Goal: Information Seeking & Learning: Learn about a topic

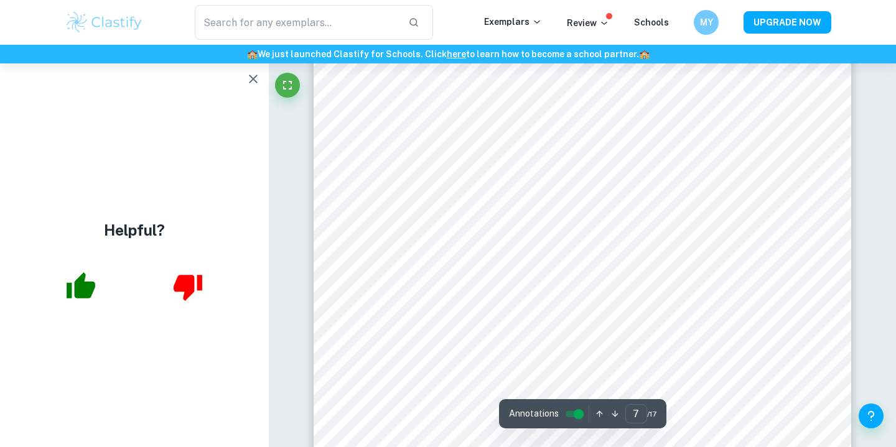
scroll to position [4821, 0]
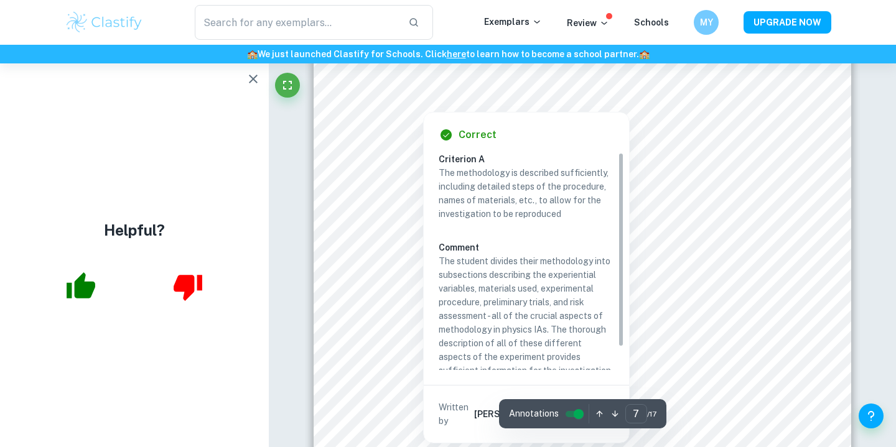
click at [421, 105] on div at bounding box center [423, 100] width 44 height 17
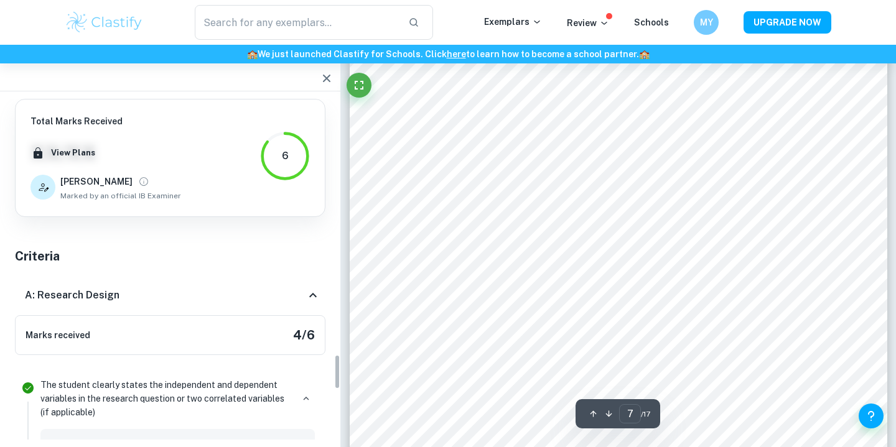
scroll to position [2506, 0]
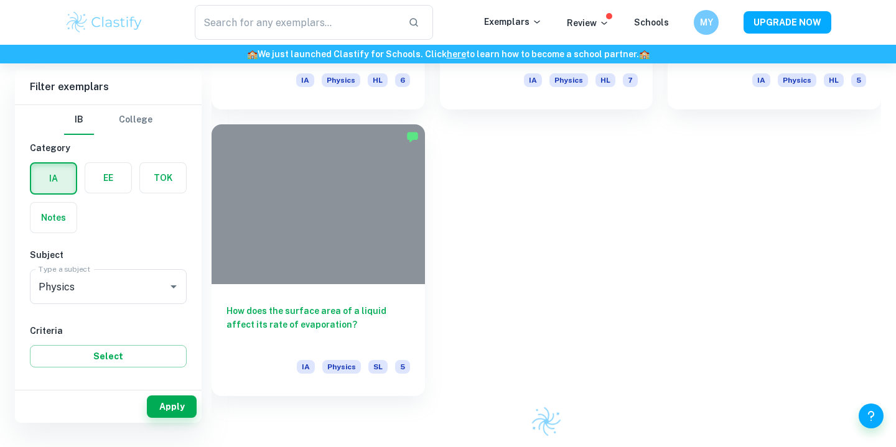
scroll to position [331, 0]
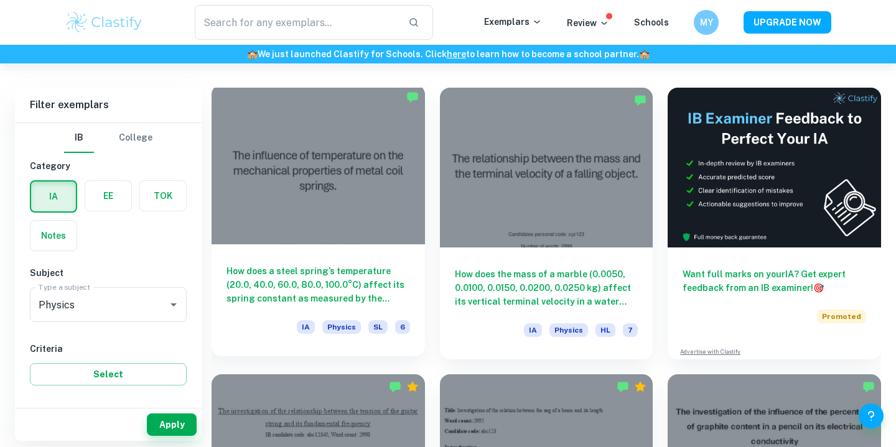
click at [340, 213] on div at bounding box center [317, 165] width 213 height 160
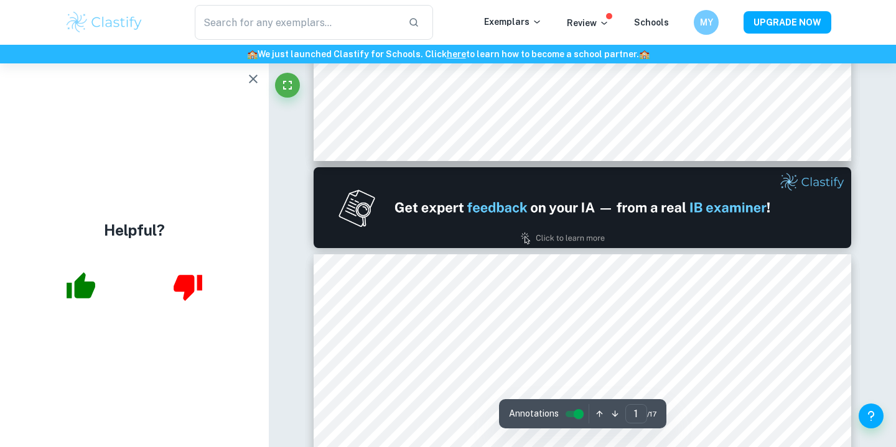
scroll to position [653, 0]
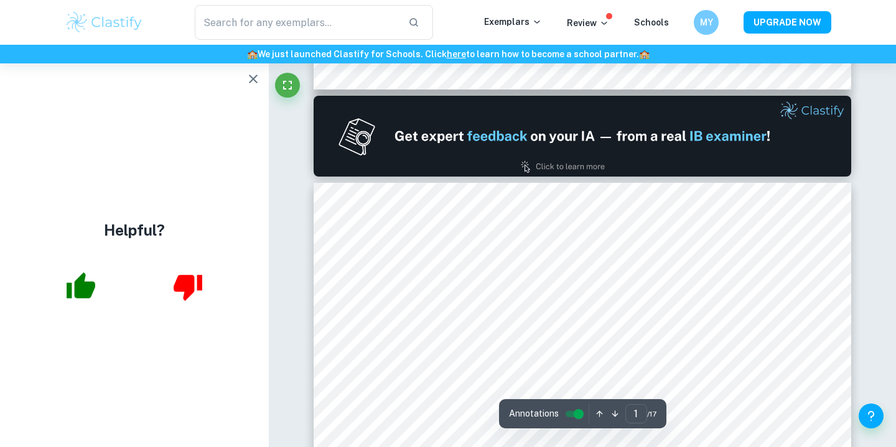
type input "2"
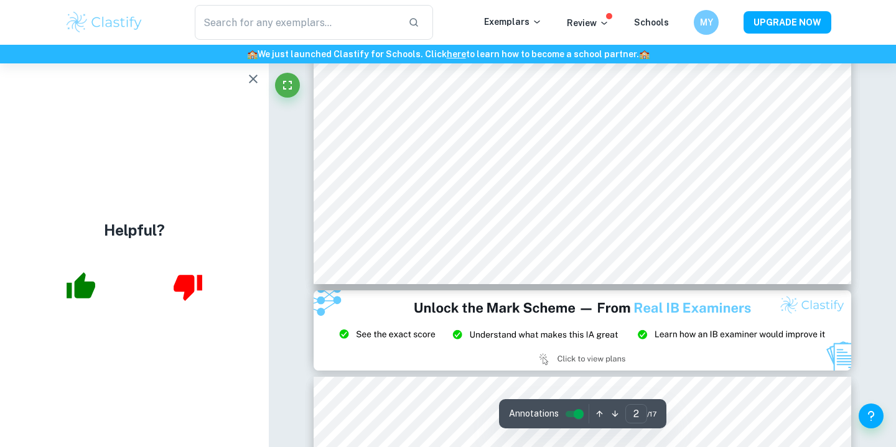
scroll to position [1397, 0]
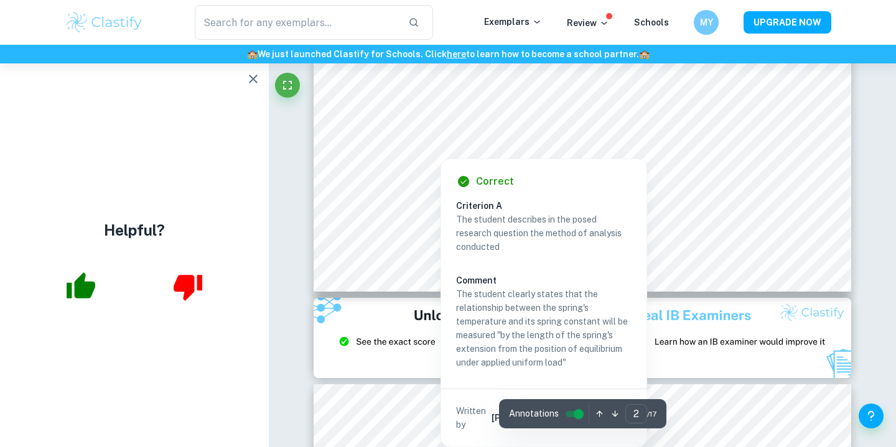
drag, startPoint x: 420, startPoint y: 129, endPoint x: 432, endPoint y: 132, distance: 12.8
click at [432, 132] on div at bounding box center [603, 135] width 368 height 17
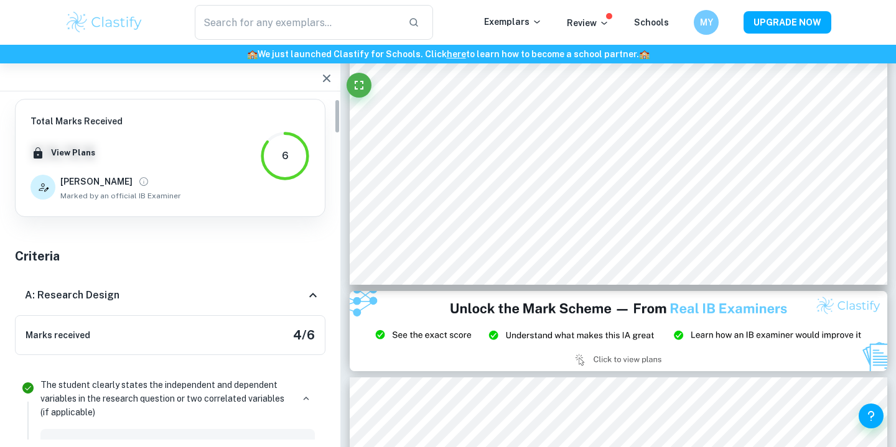
scroll to position [0, 0]
click at [135, 307] on div "A: Research Design" at bounding box center [170, 296] width 310 height 40
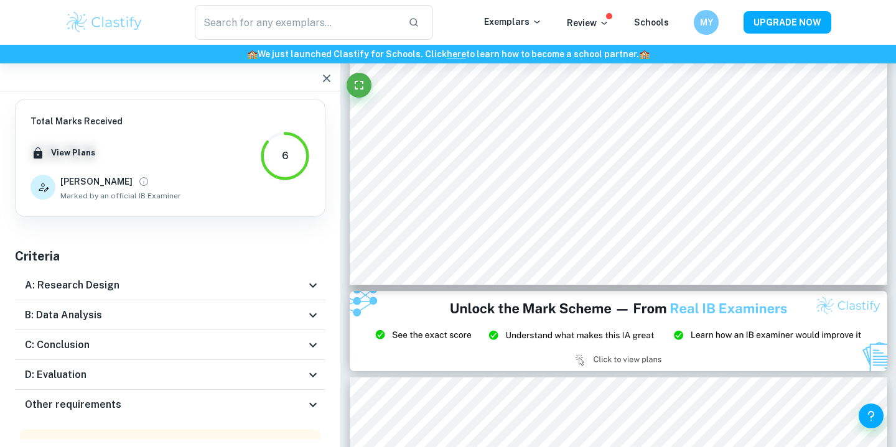
click at [254, 317] on div "B: Data Analysis" at bounding box center [165, 315] width 280 height 15
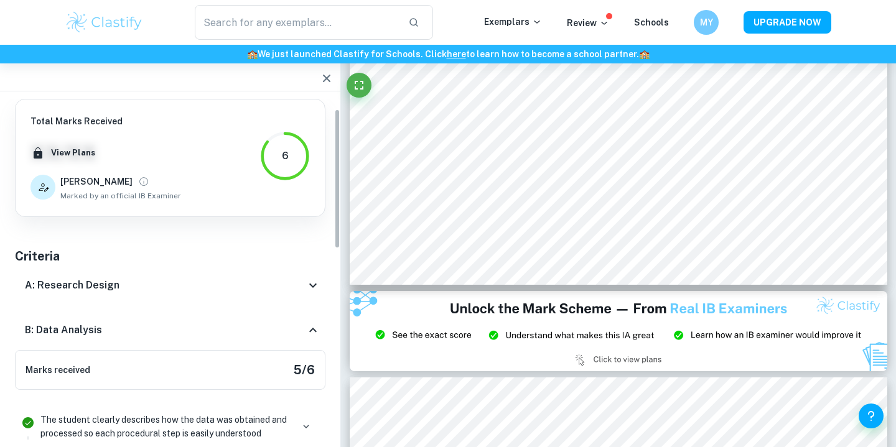
scroll to position [34, 0]
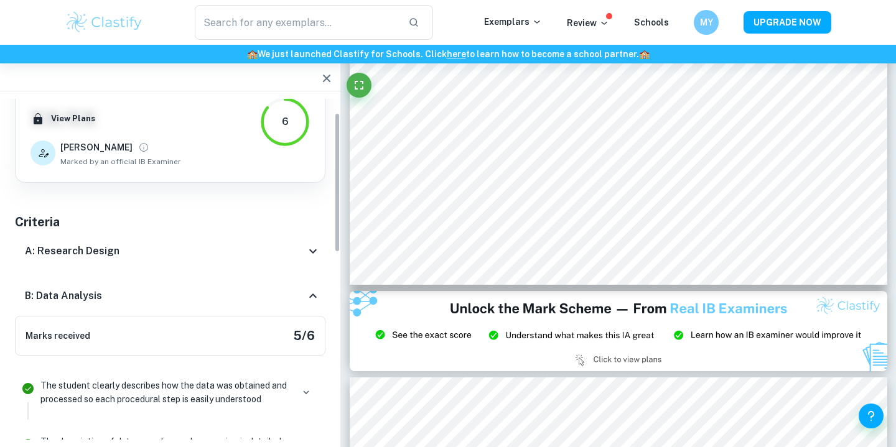
click at [320, 284] on div "B: Data Analysis" at bounding box center [170, 296] width 310 height 40
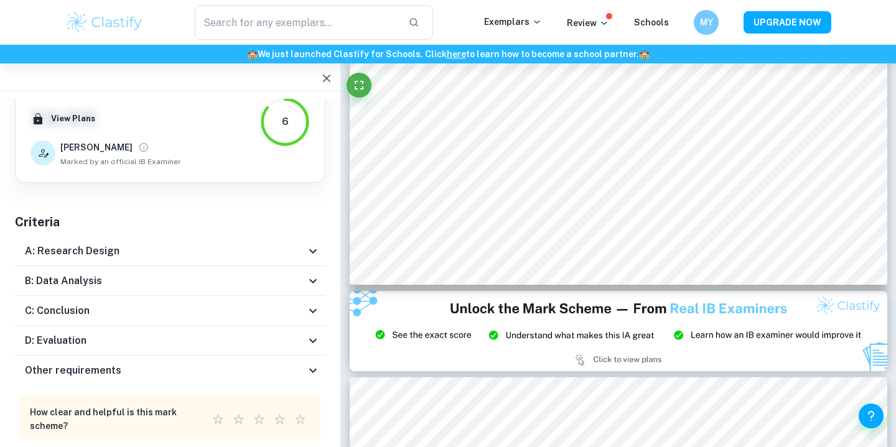
click at [310, 326] on div "D: Evaluation [PERSON_NAME] received 0 / 6" at bounding box center [170, 341] width 310 height 30
click at [312, 313] on icon at bounding box center [312, 311] width 15 height 15
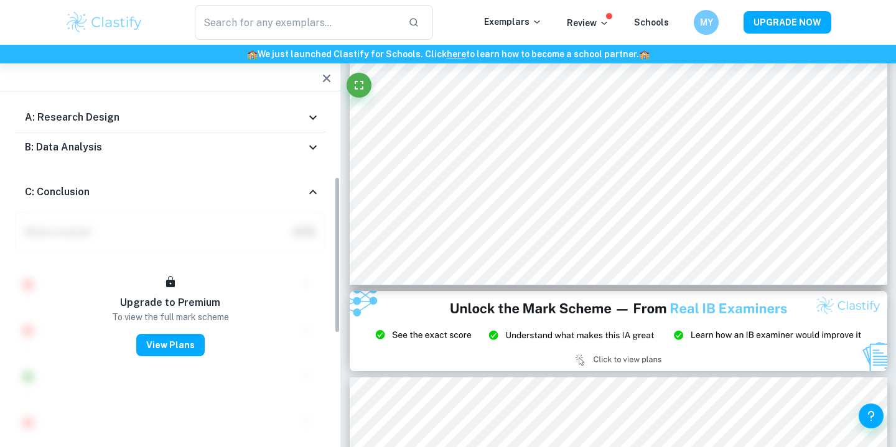
scroll to position [169, 0]
click at [313, 185] on icon at bounding box center [312, 190] width 15 height 15
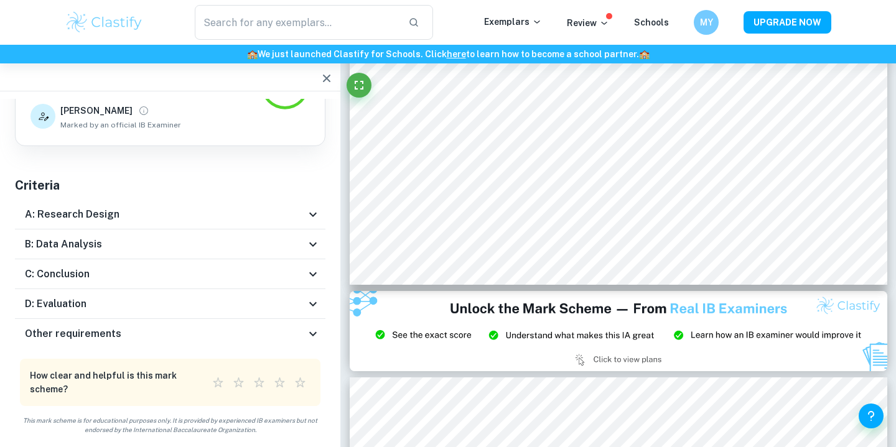
scroll to position [71, 0]
click at [312, 297] on icon at bounding box center [312, 304] width 15 height 15
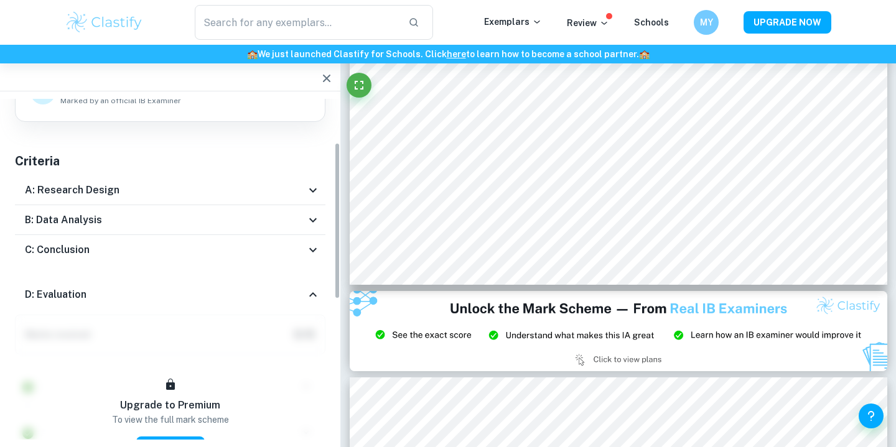
click at [312, 297] on icon at bounding box center [312, 294] width 15 height 15
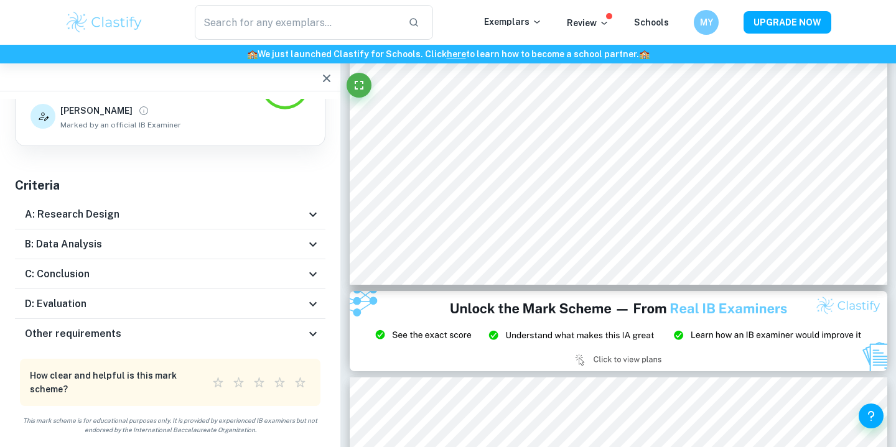
click at [229, 215] on div "A: Research Design" at bounding box center [165, 214] width 280 height 15
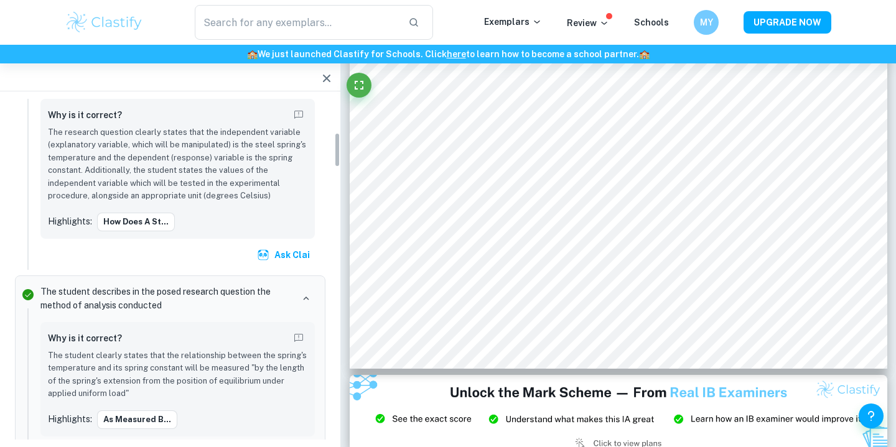
scroll to position [327, 0]
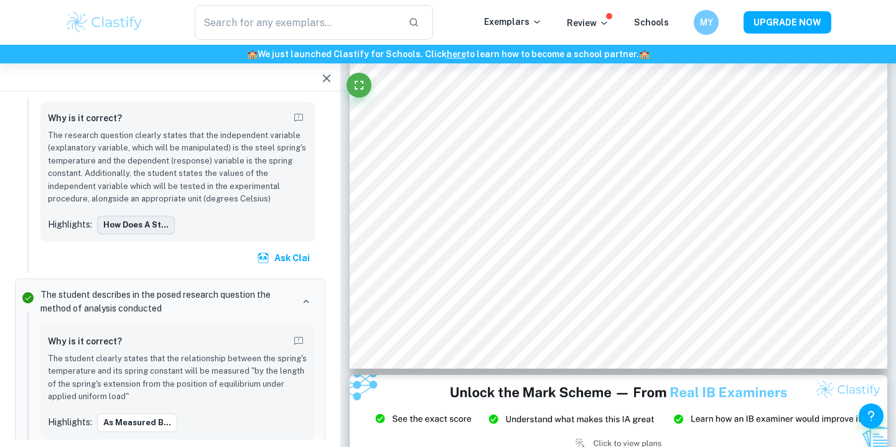
click at [143, 218] on button "How does a st..." at bounding box center [136, 225] width 78 height 19
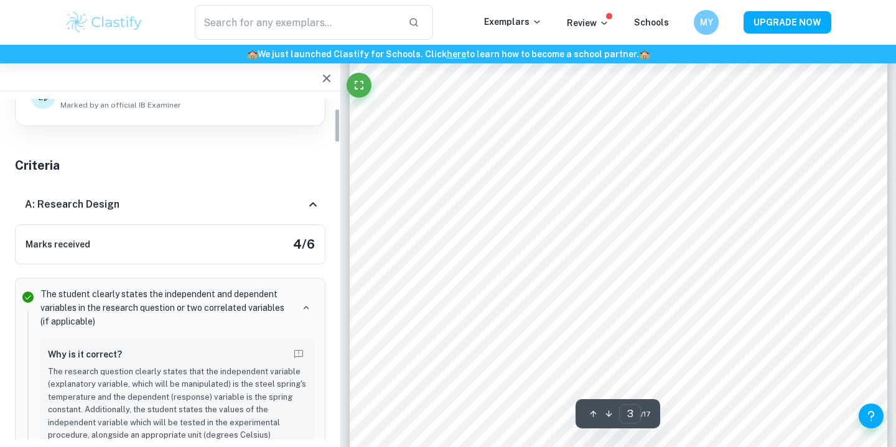
scroll to position [89, 0]
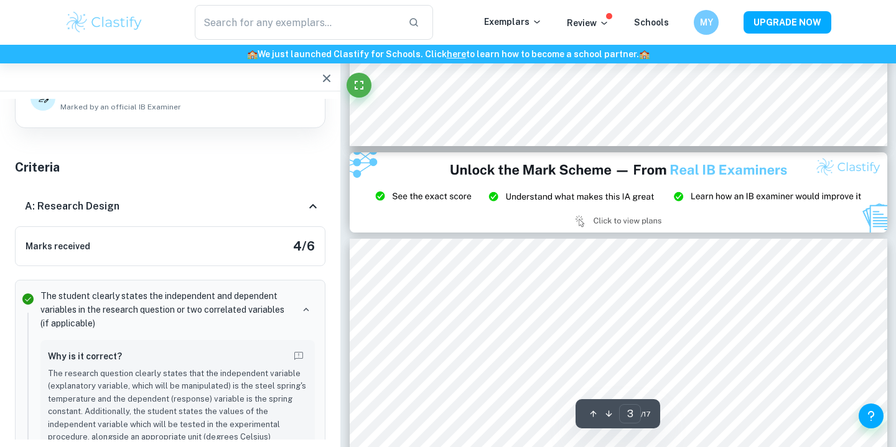
type input "2"
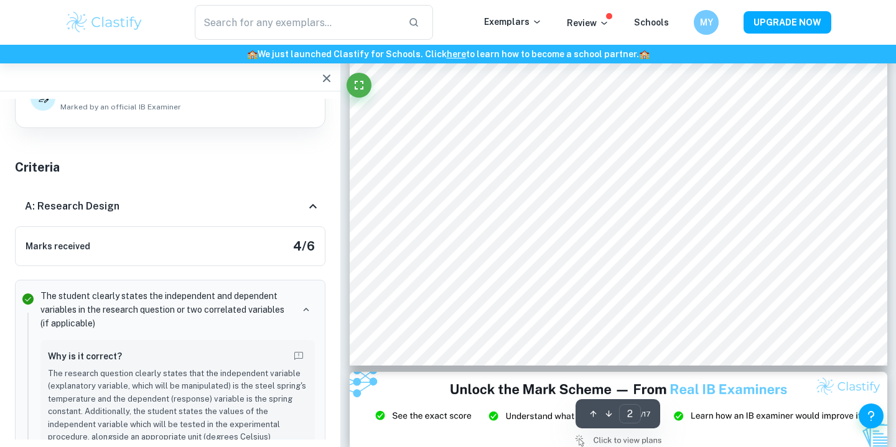
scroll to position [1325, 0]
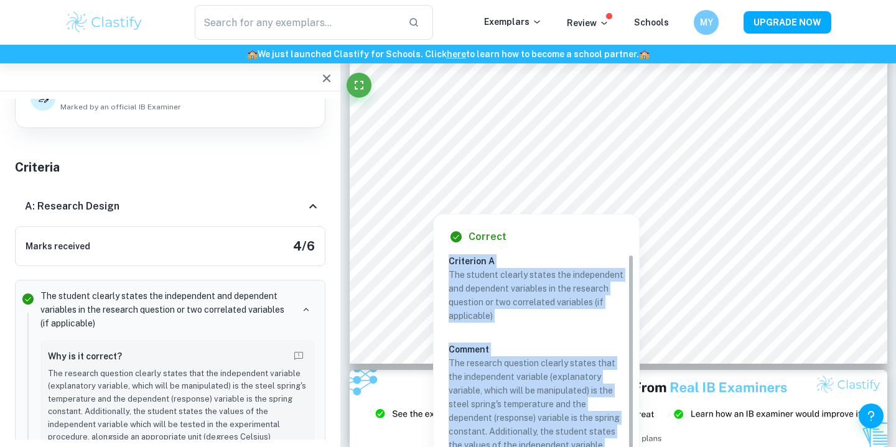
click at [450, 262] on div "Correct Criterion A The student clearly states the independent and dependent va…" at bounding box center [535, 380] width 205 height 330
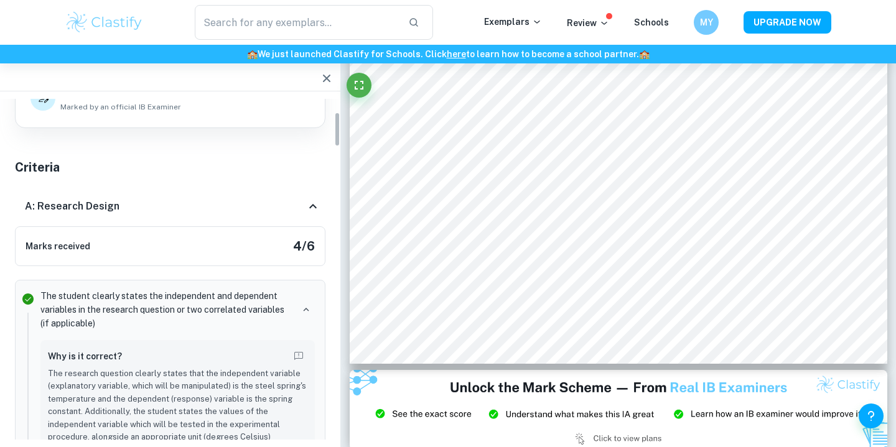
scroll to position [129, 0]
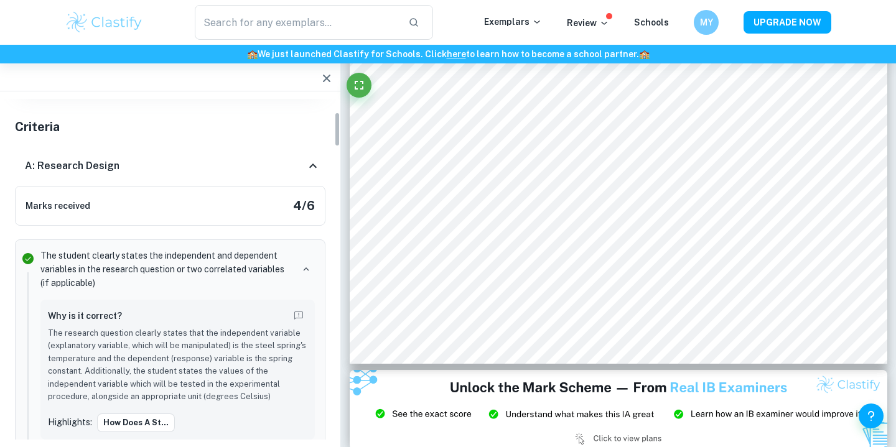
copy div "Criterion A The student clearly states the independent and dependent variables …"
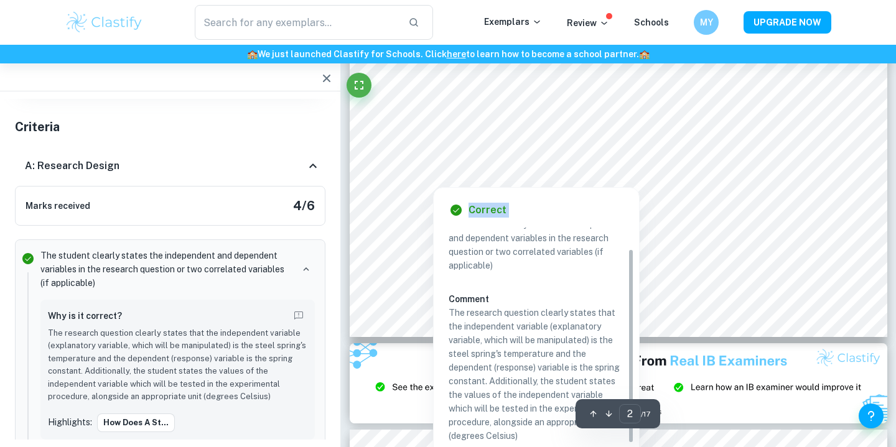
scroll to position [25, 0]
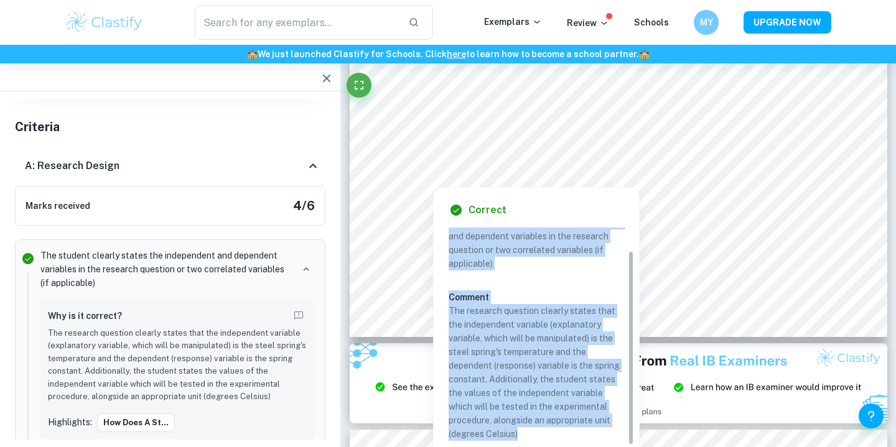
drag, startPoint x: 453, startPoint y: 256, endPoint x: 529, endPoint y: 432, distance: 192.0
click at [529, 432] on div "Criterion A The student clearly states the independent and dependent variables …" at bounding box center [540, 323] width 185 height 243
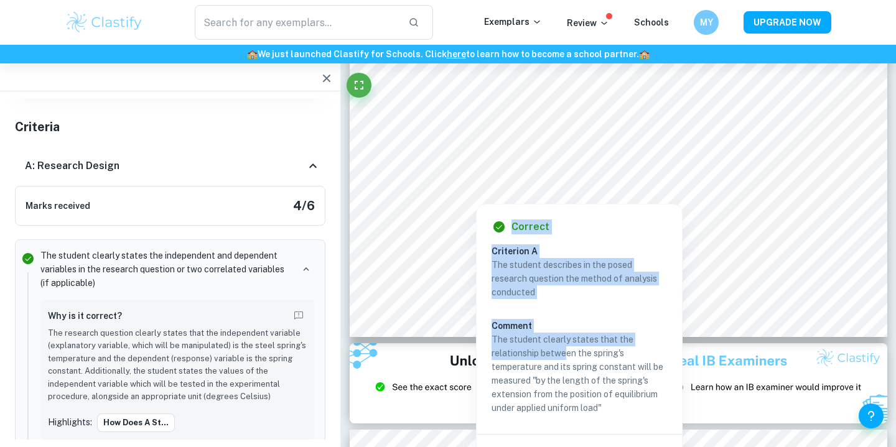
copy div "Correct Criterion A The student describes in the posed research question the me…"
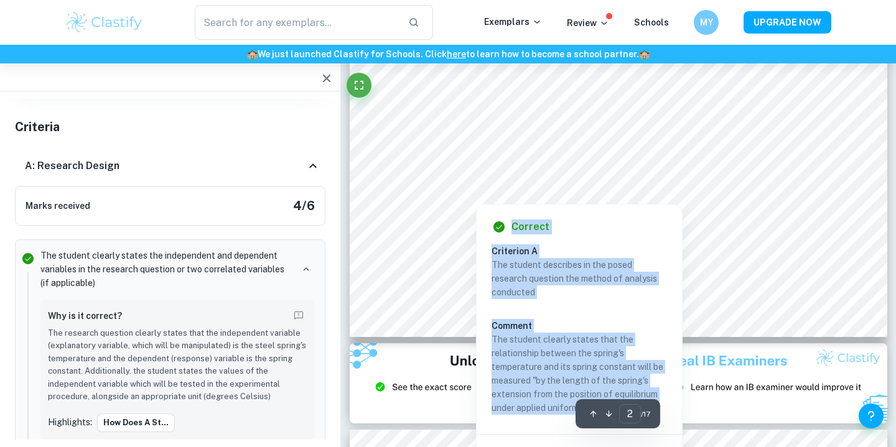
copy div "Correct Criterion A The student describes in the posed research question the me…"
drag, startPoint x: 452, startPoint y: 183, endPoint x: 610, endPoint y: 411, distance: 277.1
